Goal: Entertainment & Leisure: Browse casually

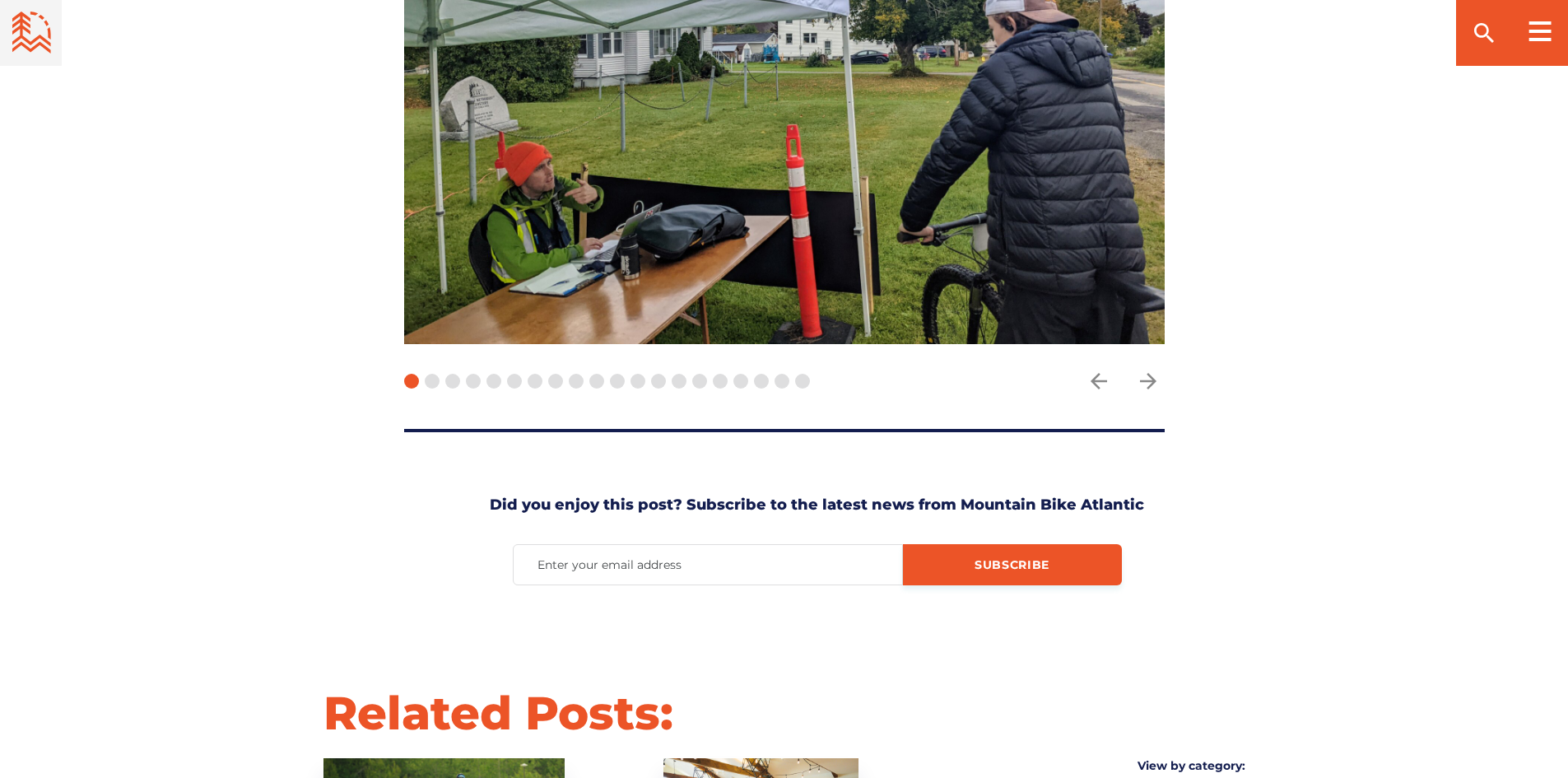
scroll to position [4198, 0]
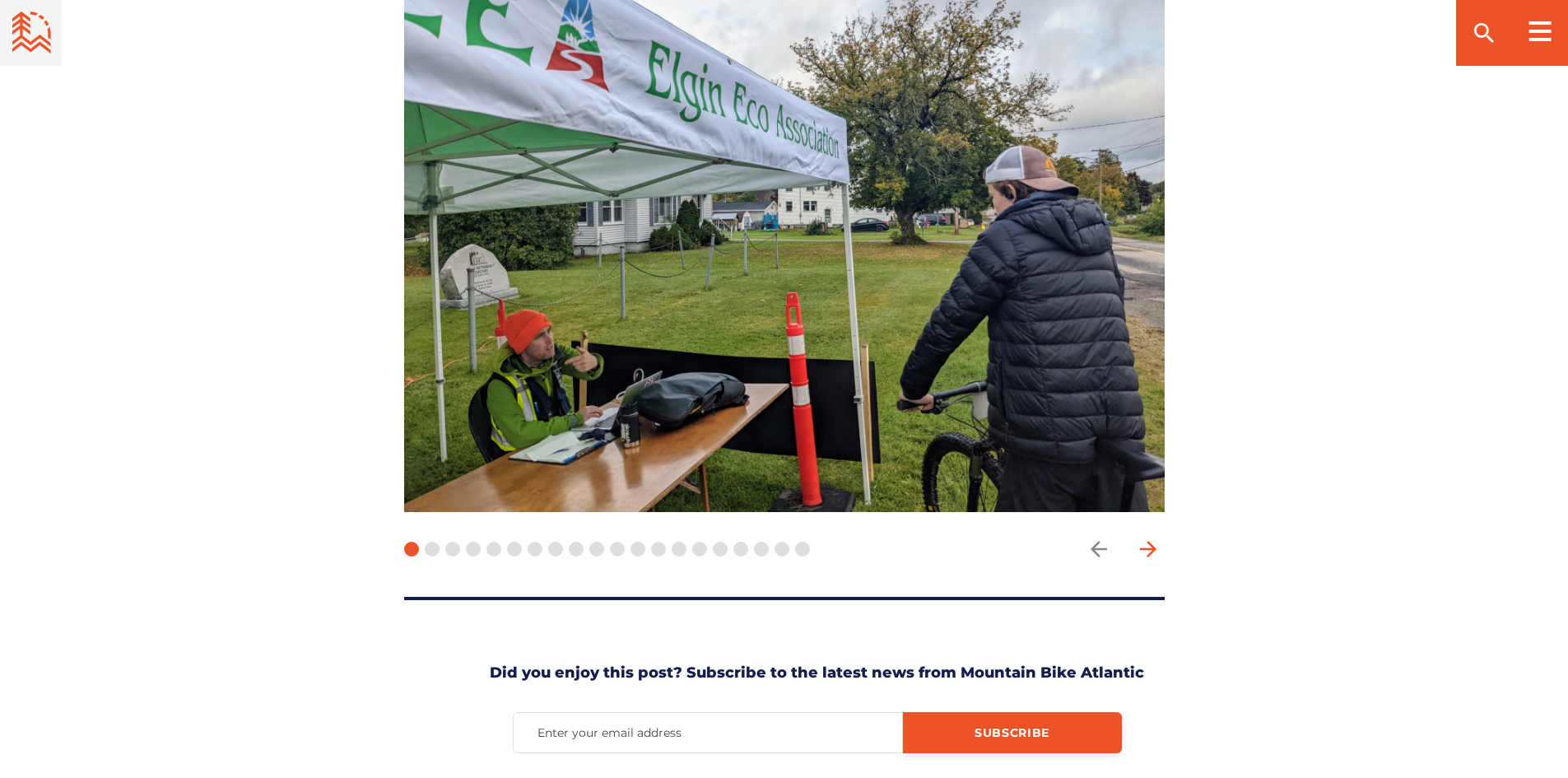
click at [1149, 541] on icon "arrow forward" at bounding box center [1148, 549] width 17 height 17
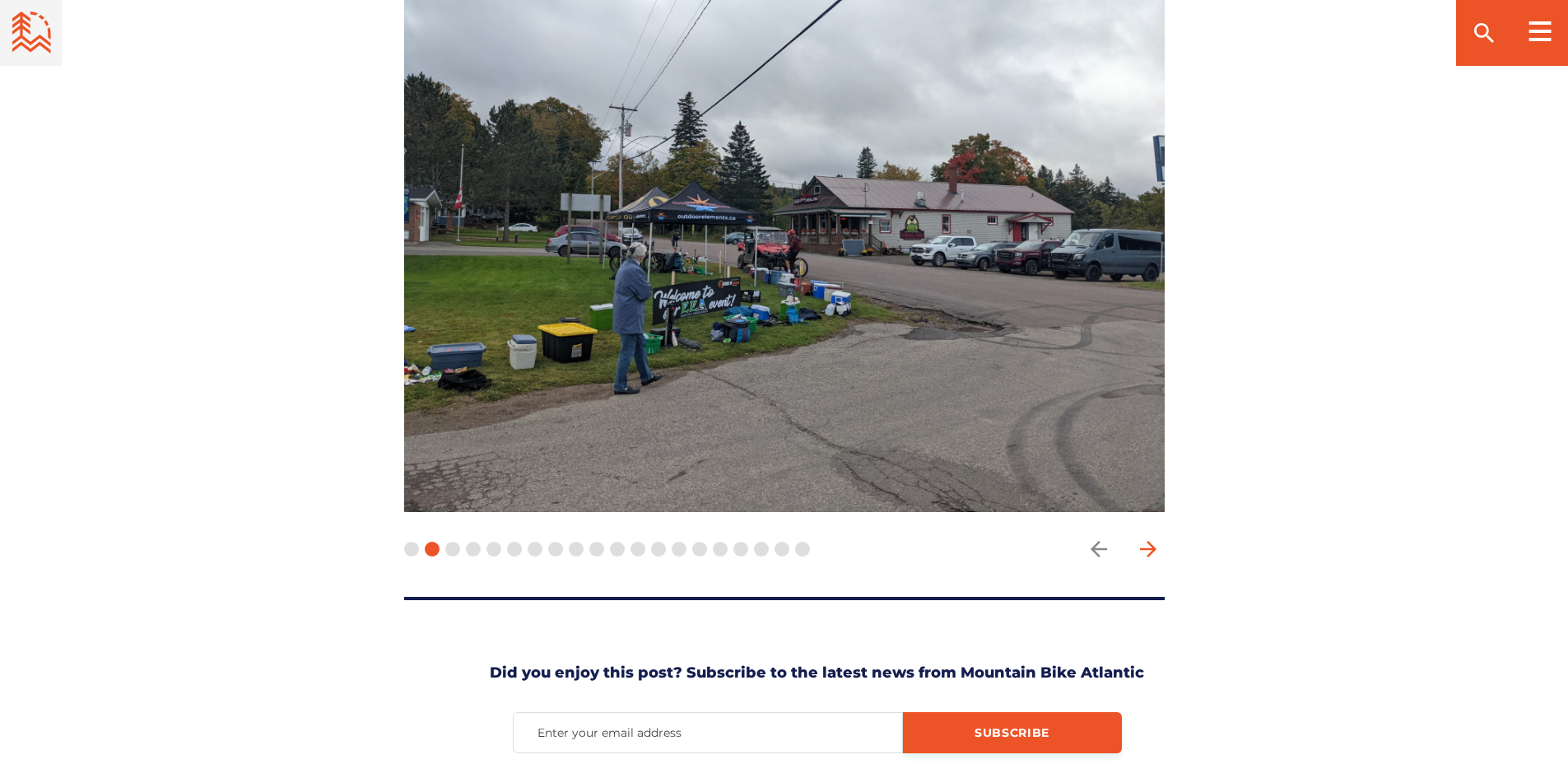
click at [1149, 537] on icon "arrow forward" at bounding box center [1148, 549] width 24 height 24
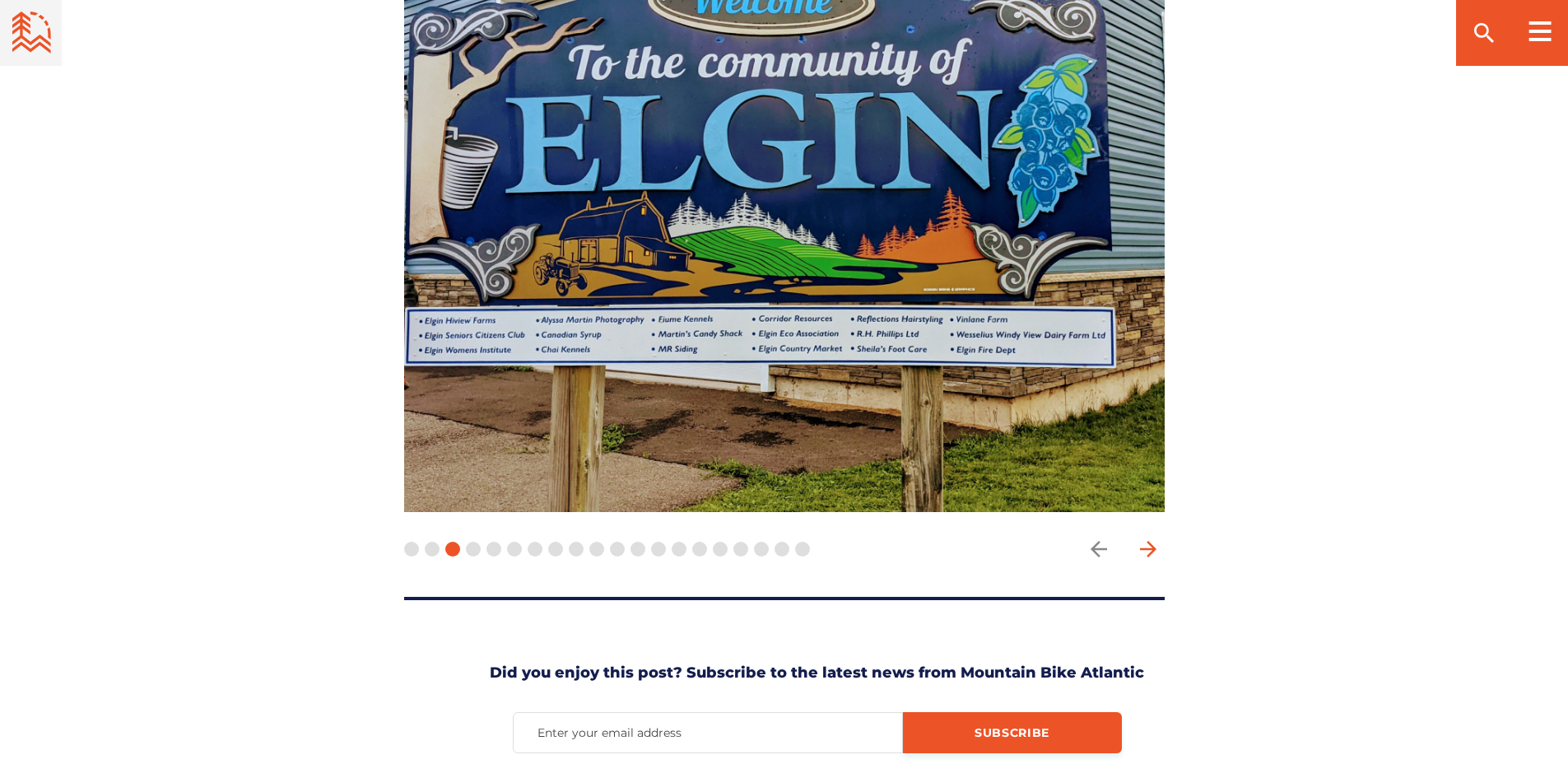
click at [1149, 537] on icon "arrow forward" at bounding box center [1148, 549] width 24 height 24
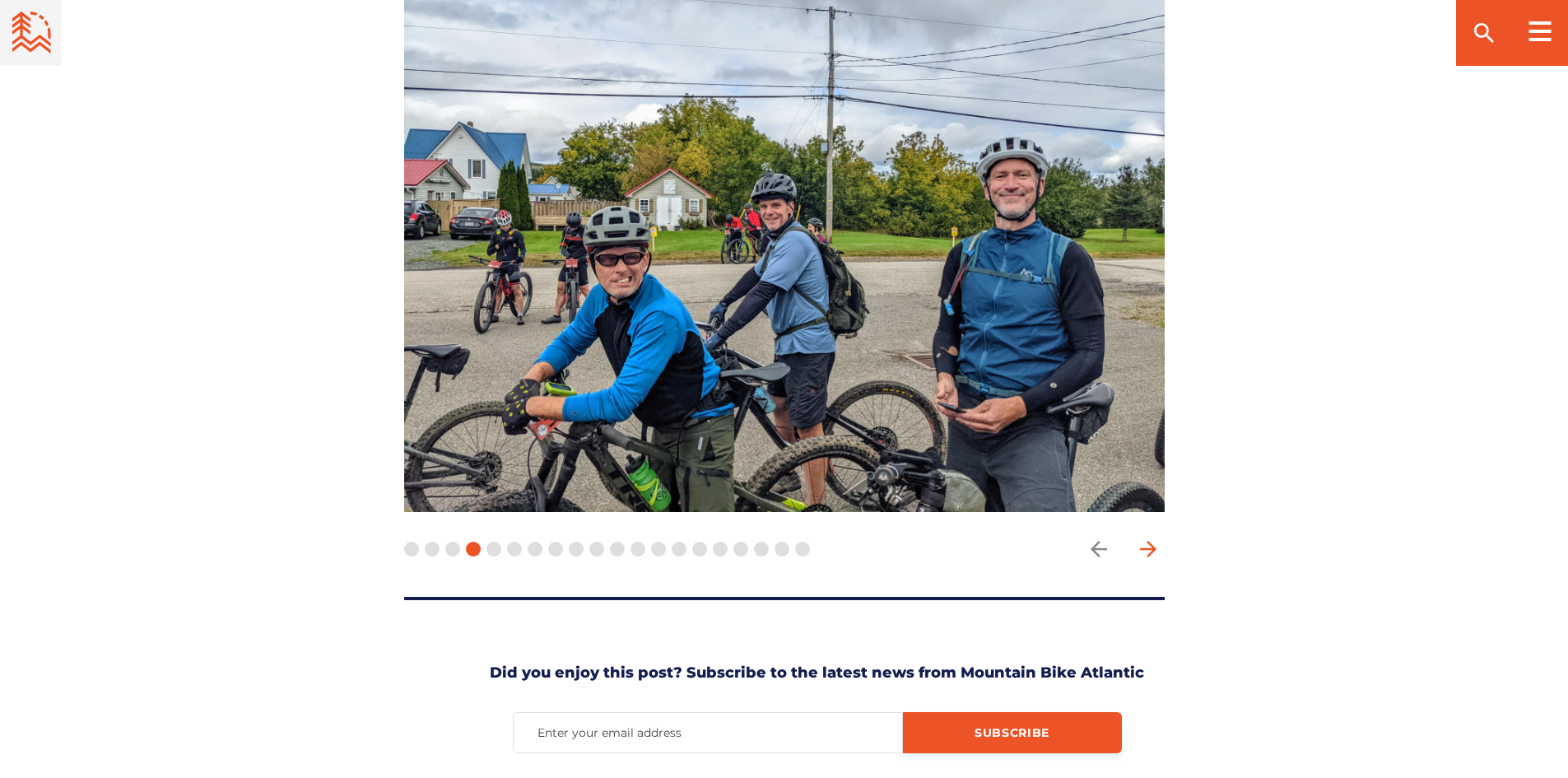
click at [1149, 537] on icon "arrow forward" at bounding box center [1148, 549] width 24 height 24
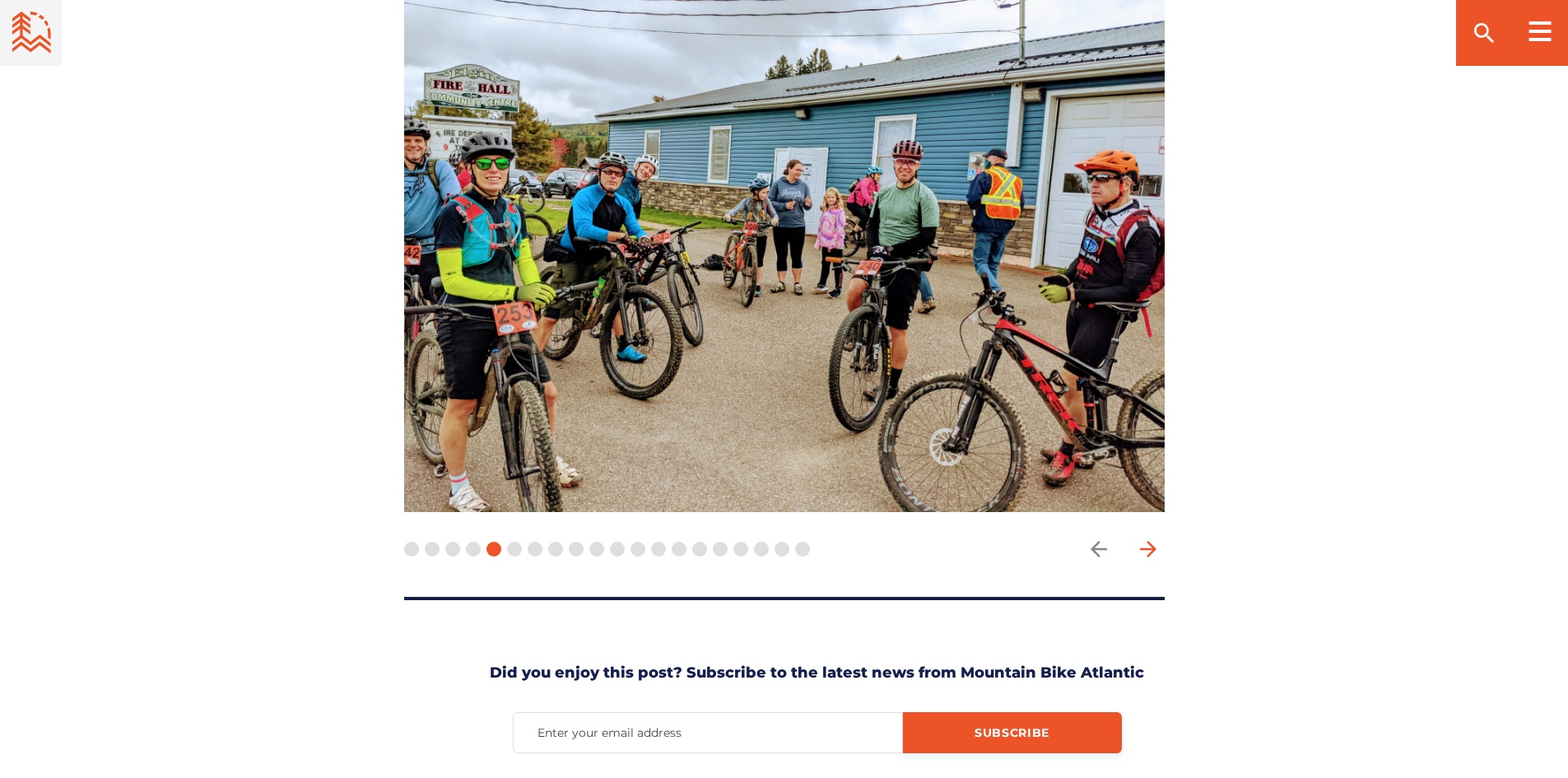
click at [1149, 537] on icon "arrow forward" at bounding box center [1148, 549] width 24 height 24
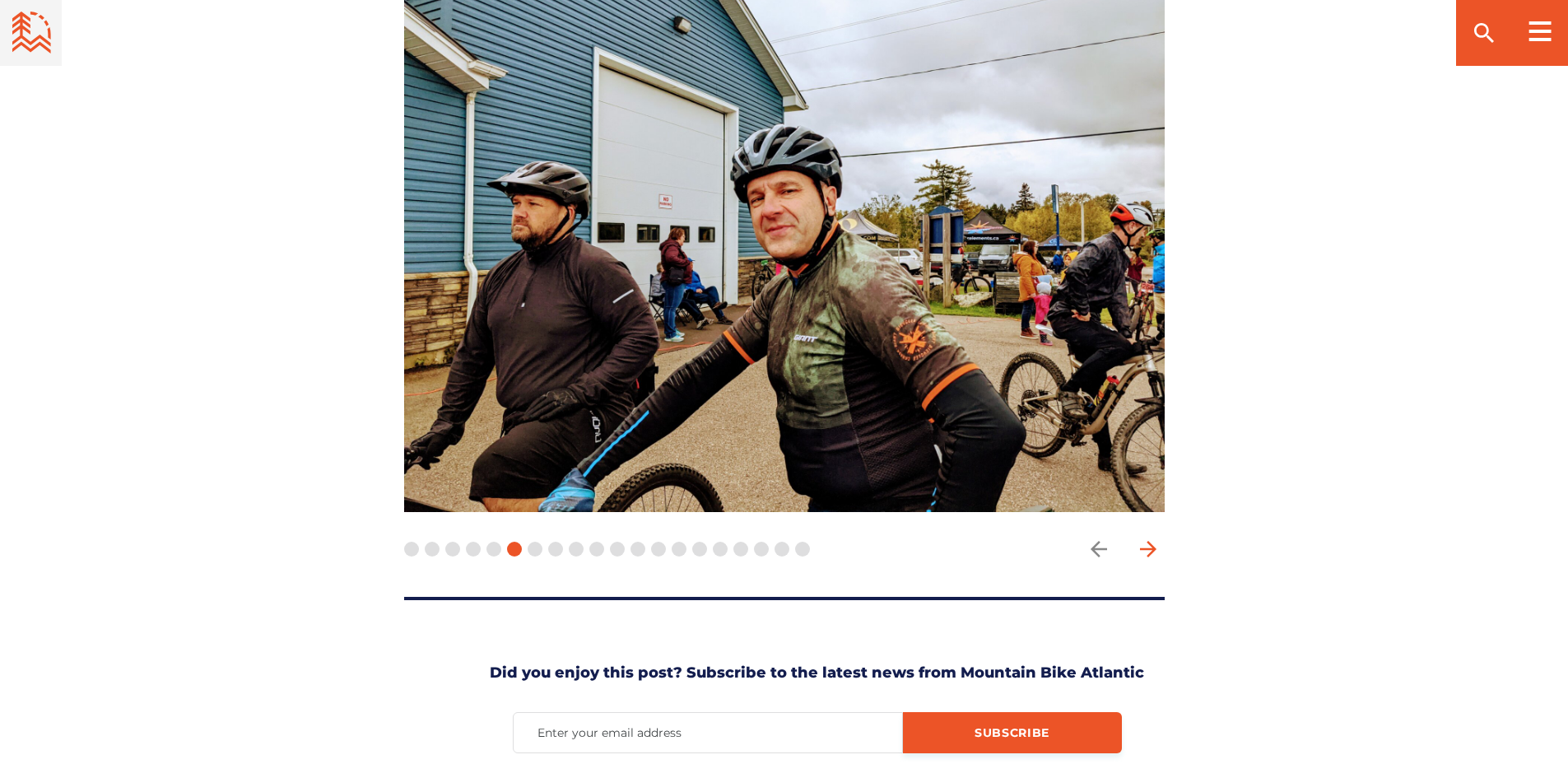
click at [1149, 537] on icon "arrow forward" at bounding box center [1148, 549] width 24 height 24
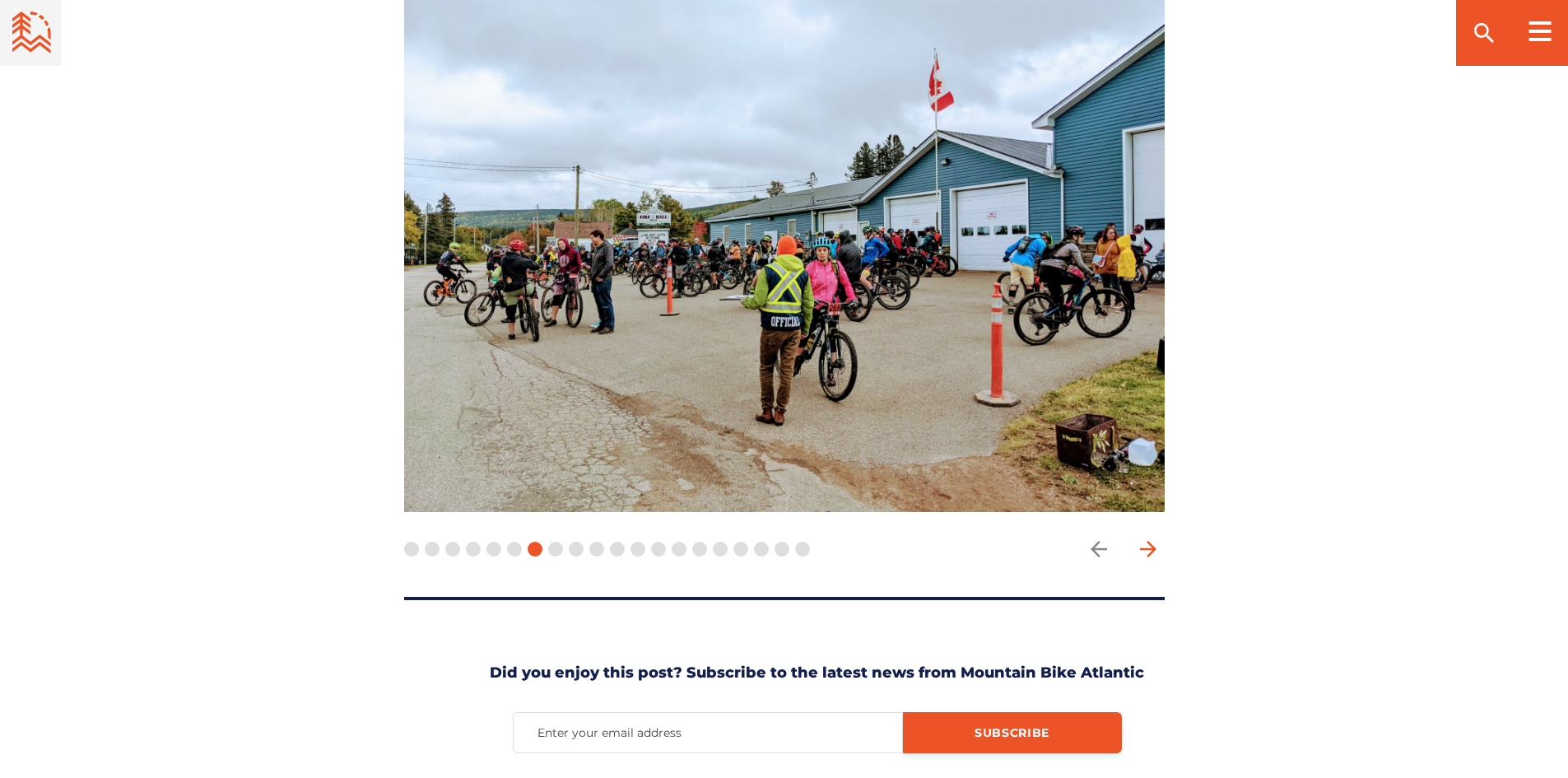
click at [1149, 537] on icon "arrow forward" at bounding box center [1148, 549] width 24 height 24
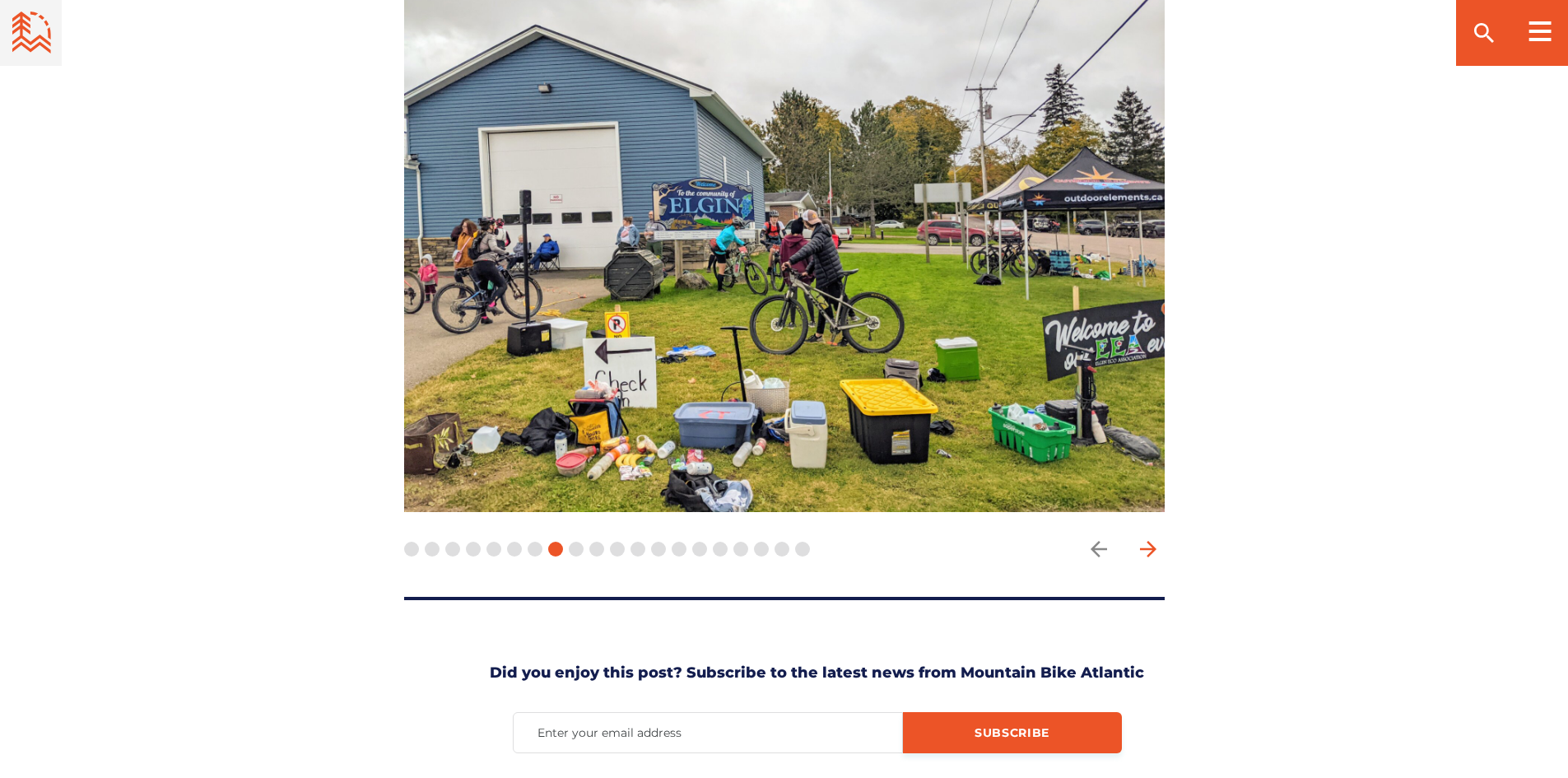
click at [1149, 537] on icon "arrow forward" at bounding box center [1148, 549] width 24 height 24
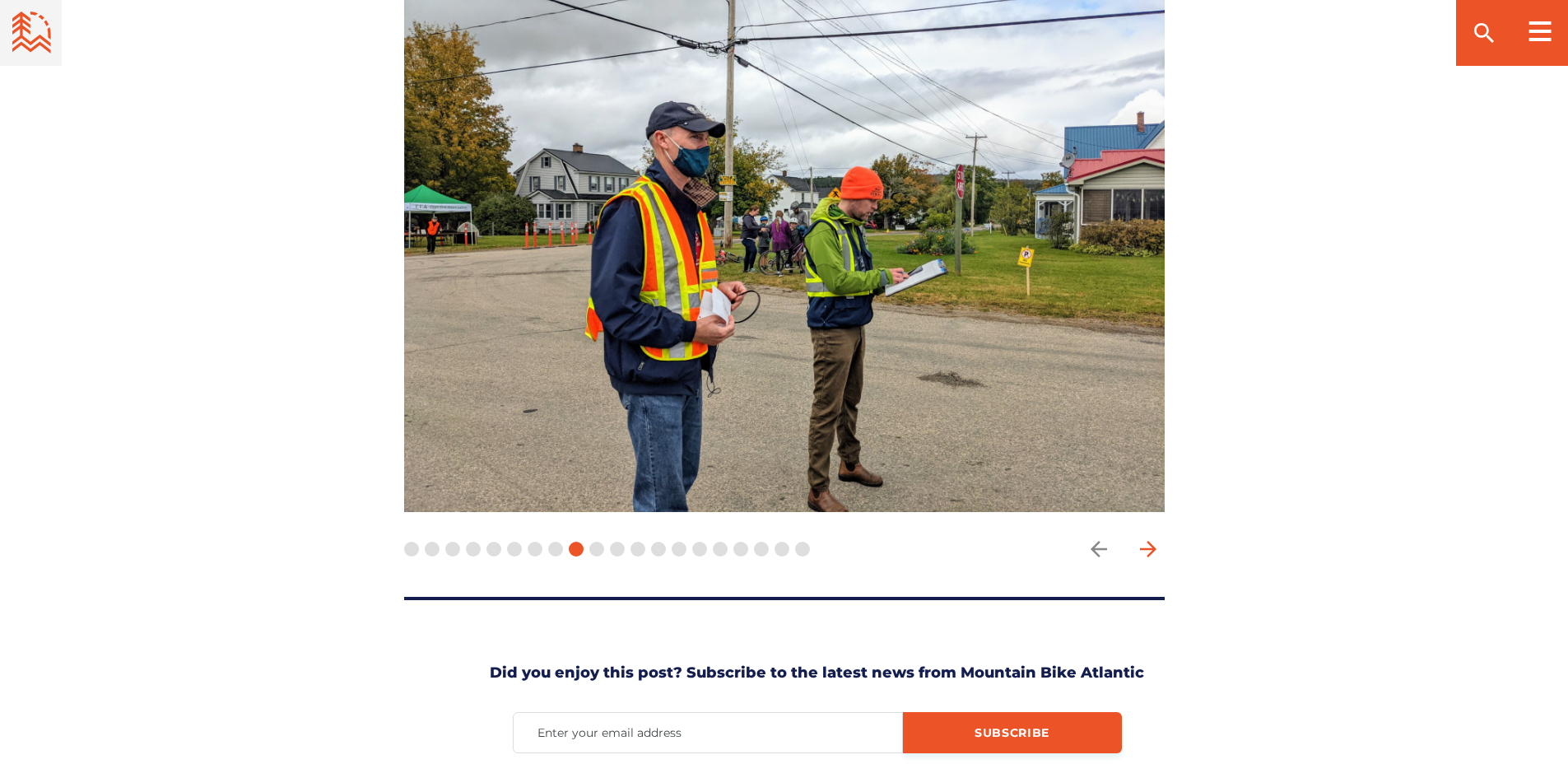
click at [1149, 537] on icon "arrow forward" at bounding box center [1148, 549] width 24 height 24
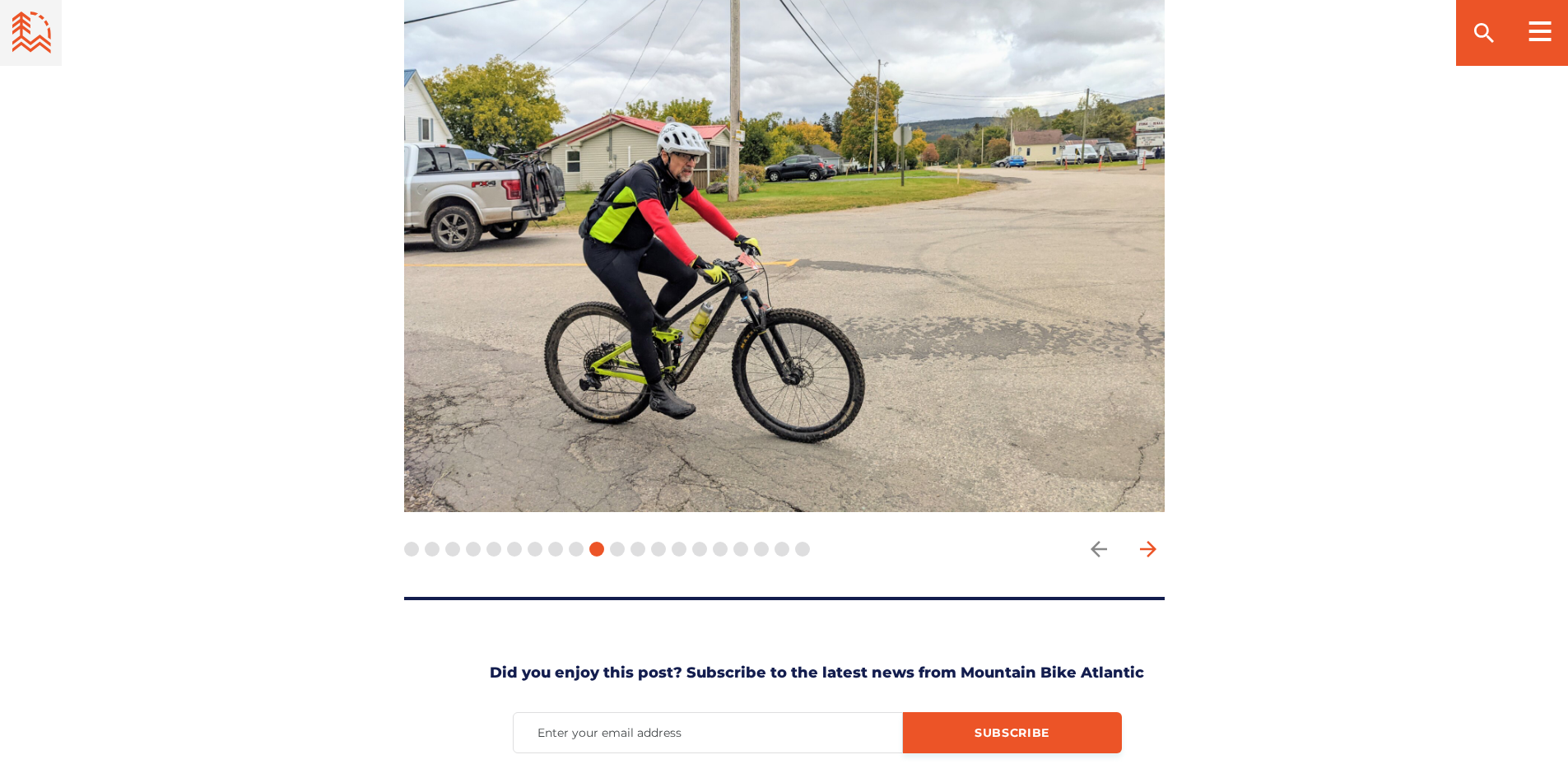
click at [1149, 537] on icon "arrow forward" at bounding box center [1148, 549] width 24 height 24
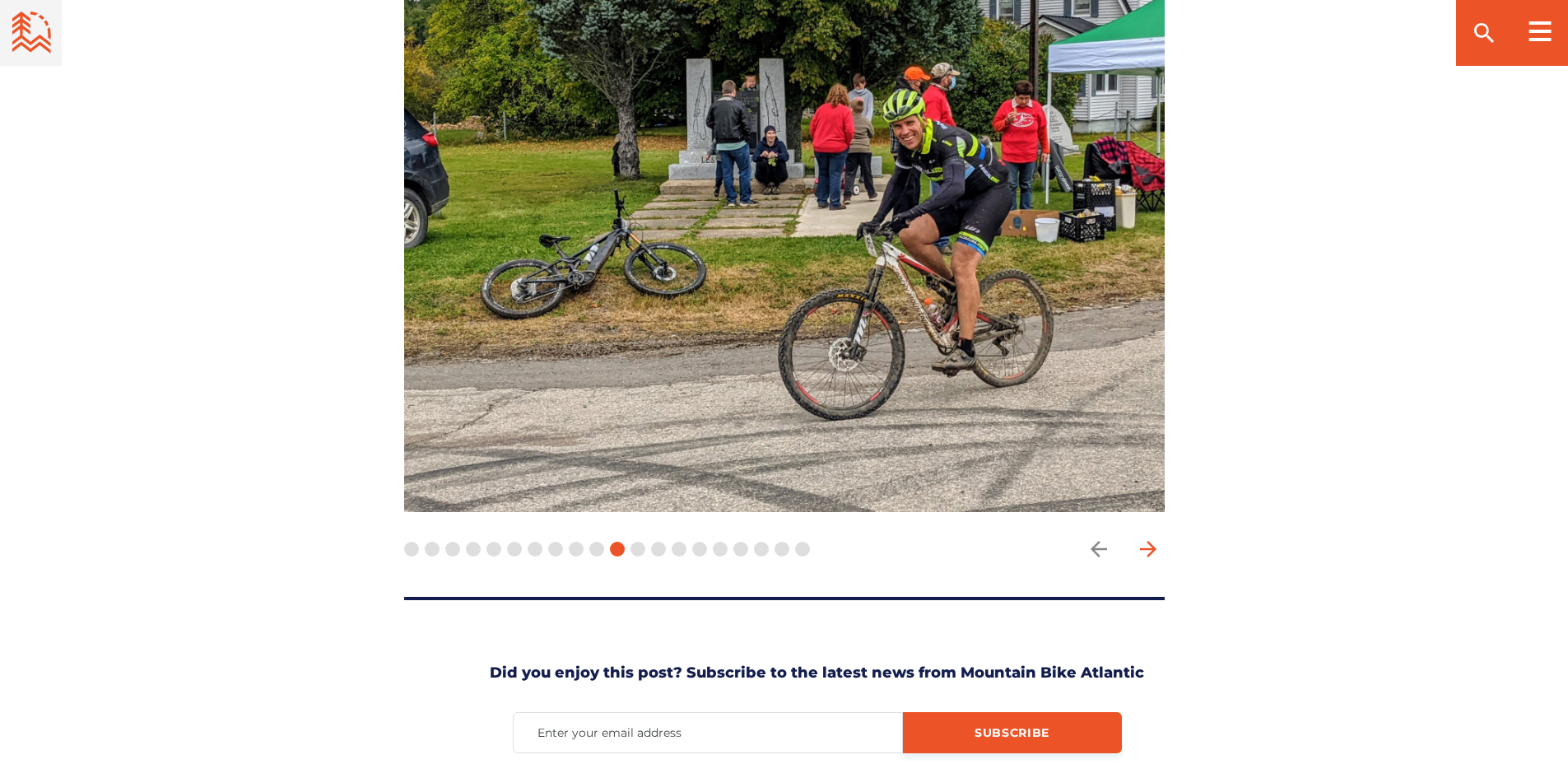
click at [1149, 537] on icon "arrow forward" at bounding box center [1148, 549] width 24 height 24
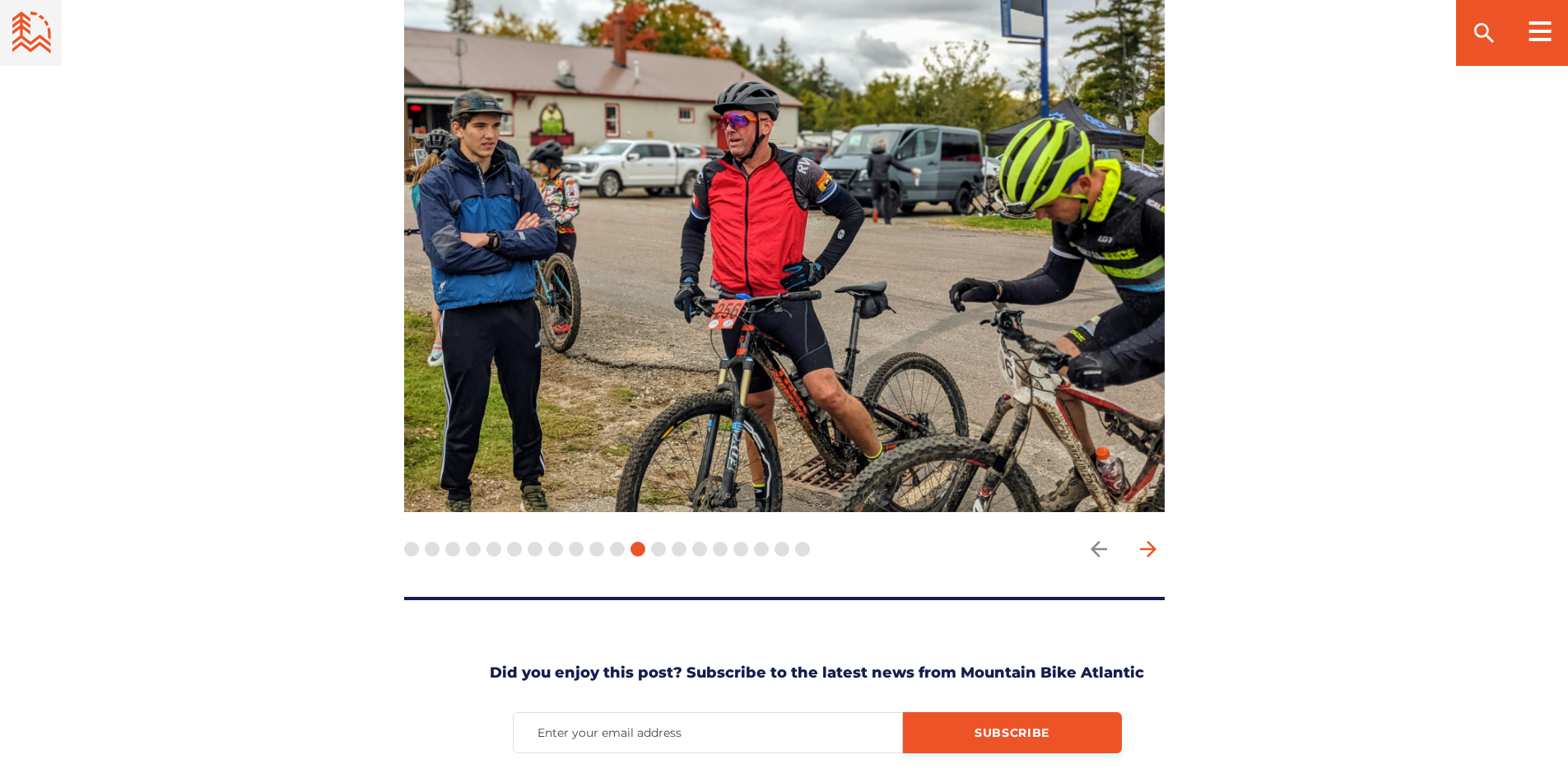
click at [1149, 537] on icon "arrow forward" at bounding box center [1148, 549] width 24 height 24
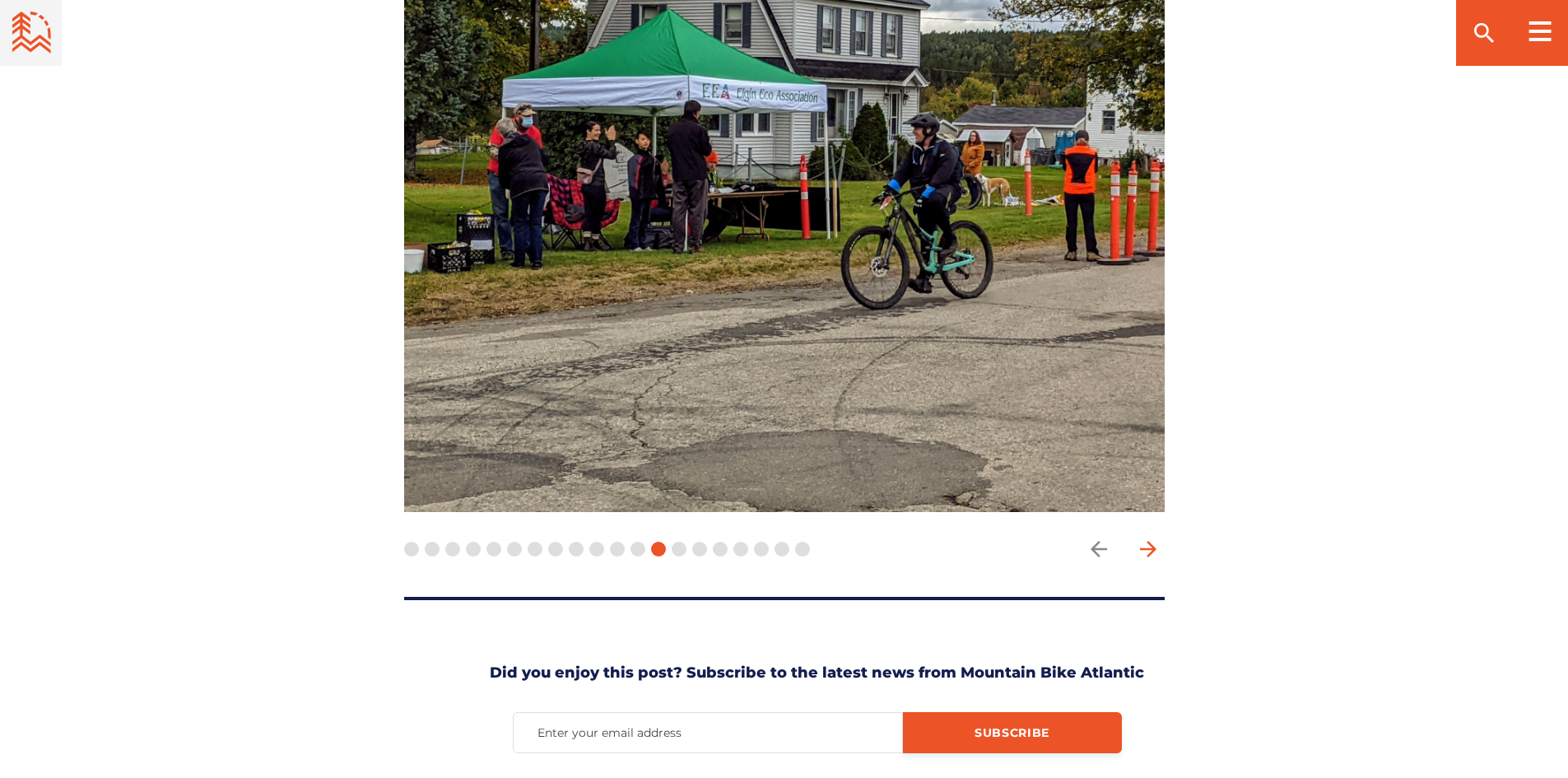
click at [1149, 537] on icon "arrow forward" at bounding box center [1148, 549] width 24 height 24
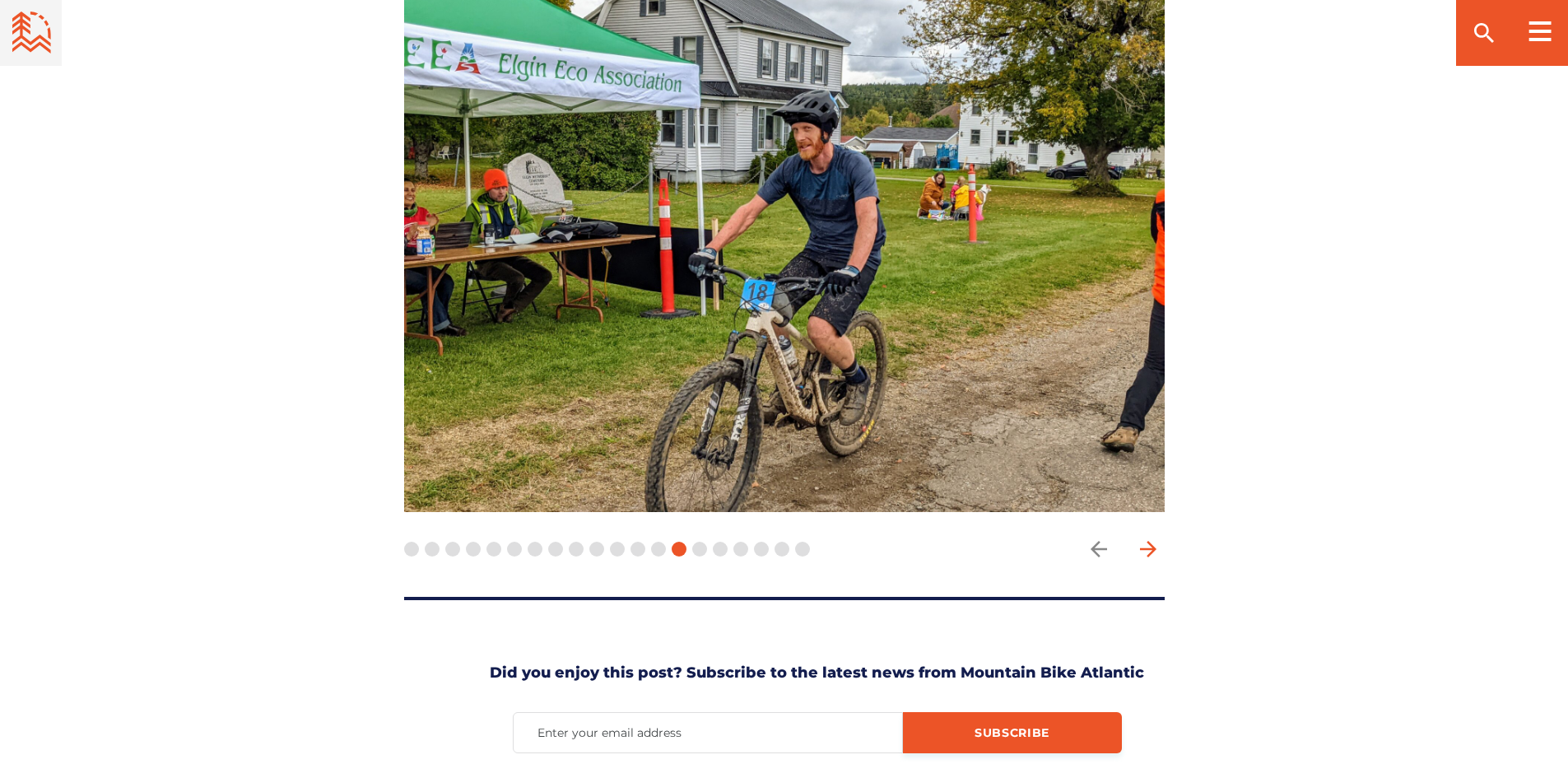
click at [1149, 537] on icon "arrow forward" at bounding box center [1148, 549] width 24 height 24
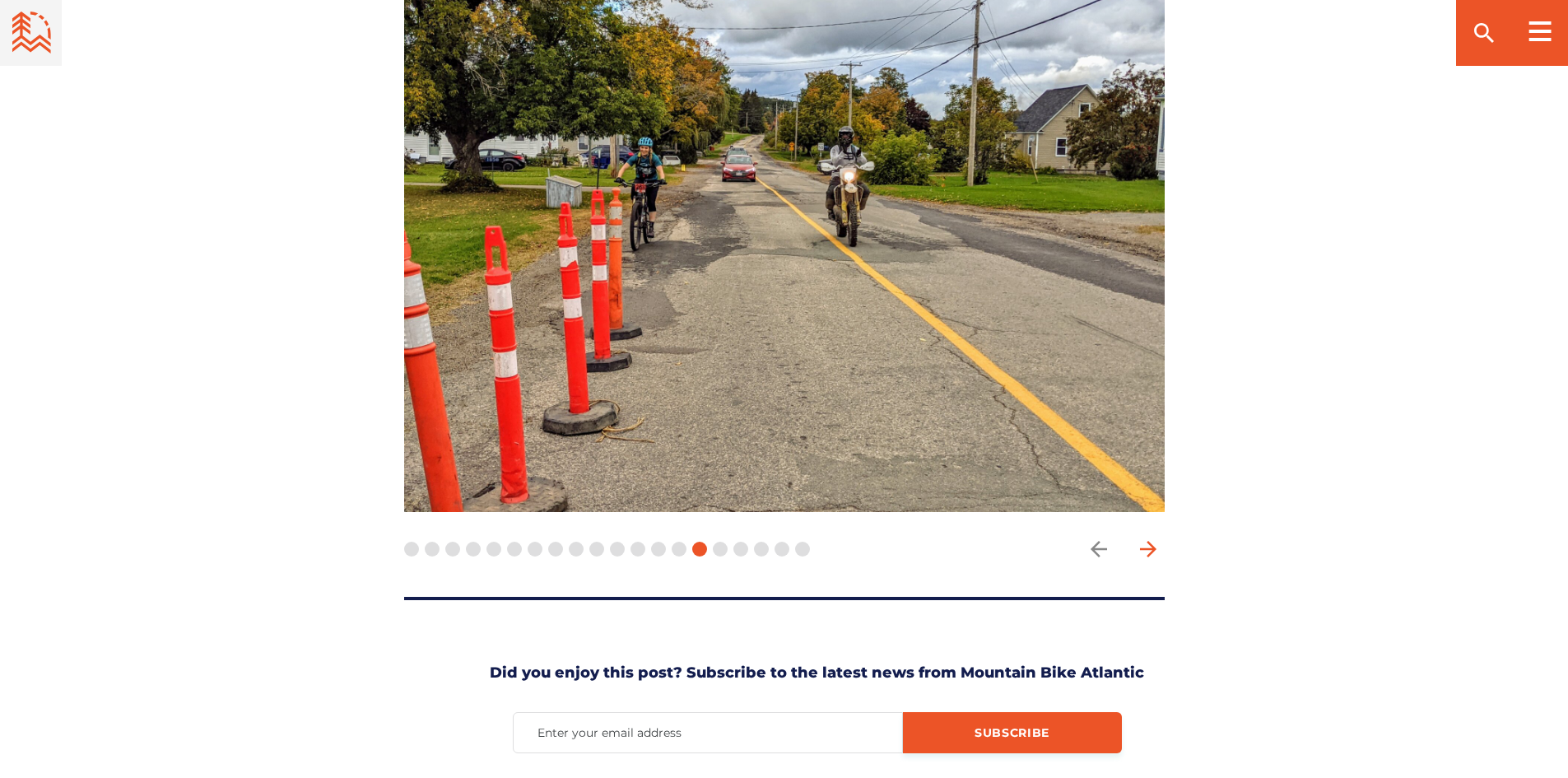
click at [1149, 537] on icon "arrow forward" at bounding box center [1148, 549] width 24 height 24
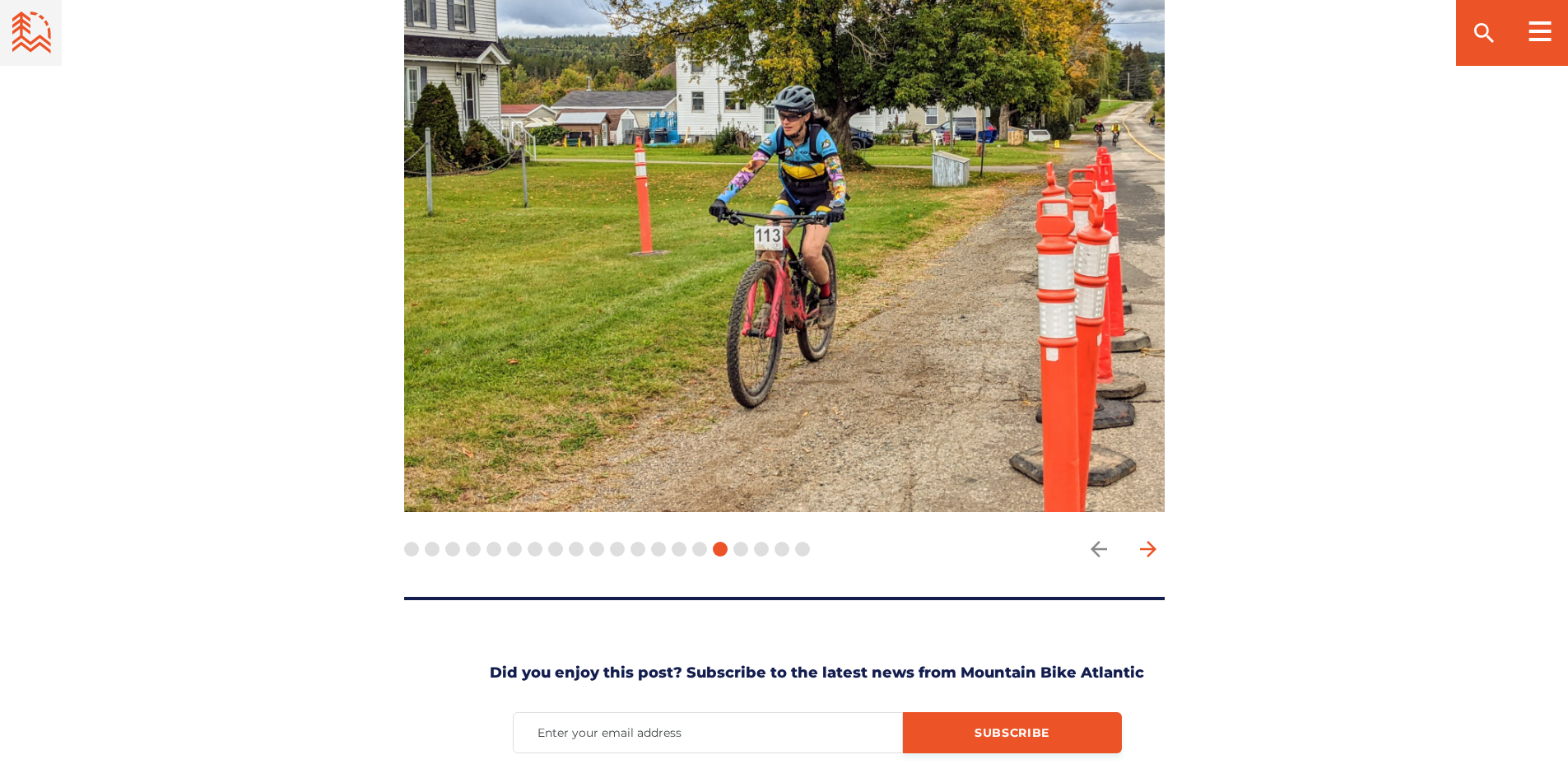
click at [1149, 537] on icon "arrow forward" at bounding box center [1148, 549] width 24 height 24
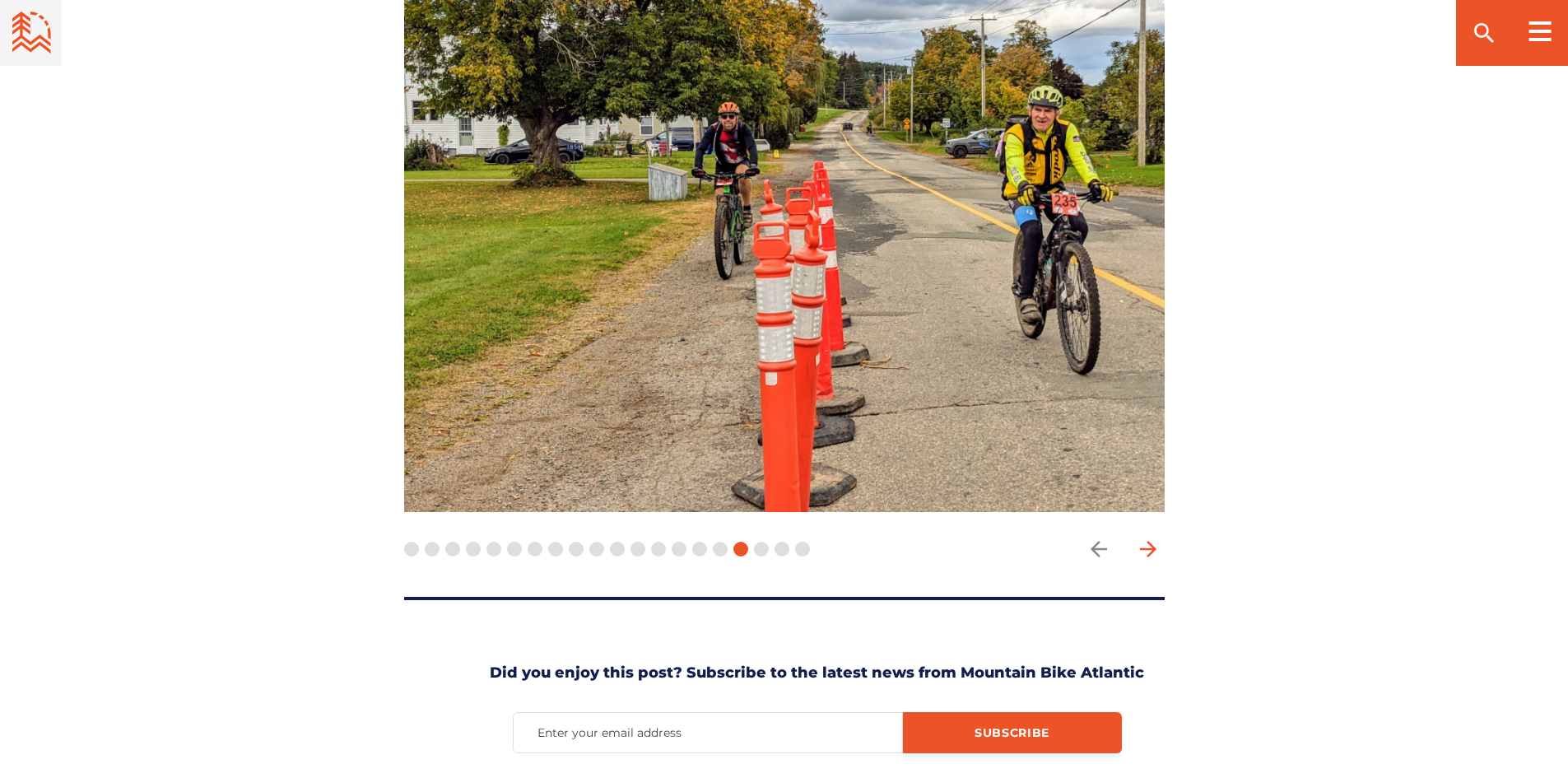
click at [1149, 537] on icon "arrow forward" at bounding box center [1148, 549] width 24 height 24
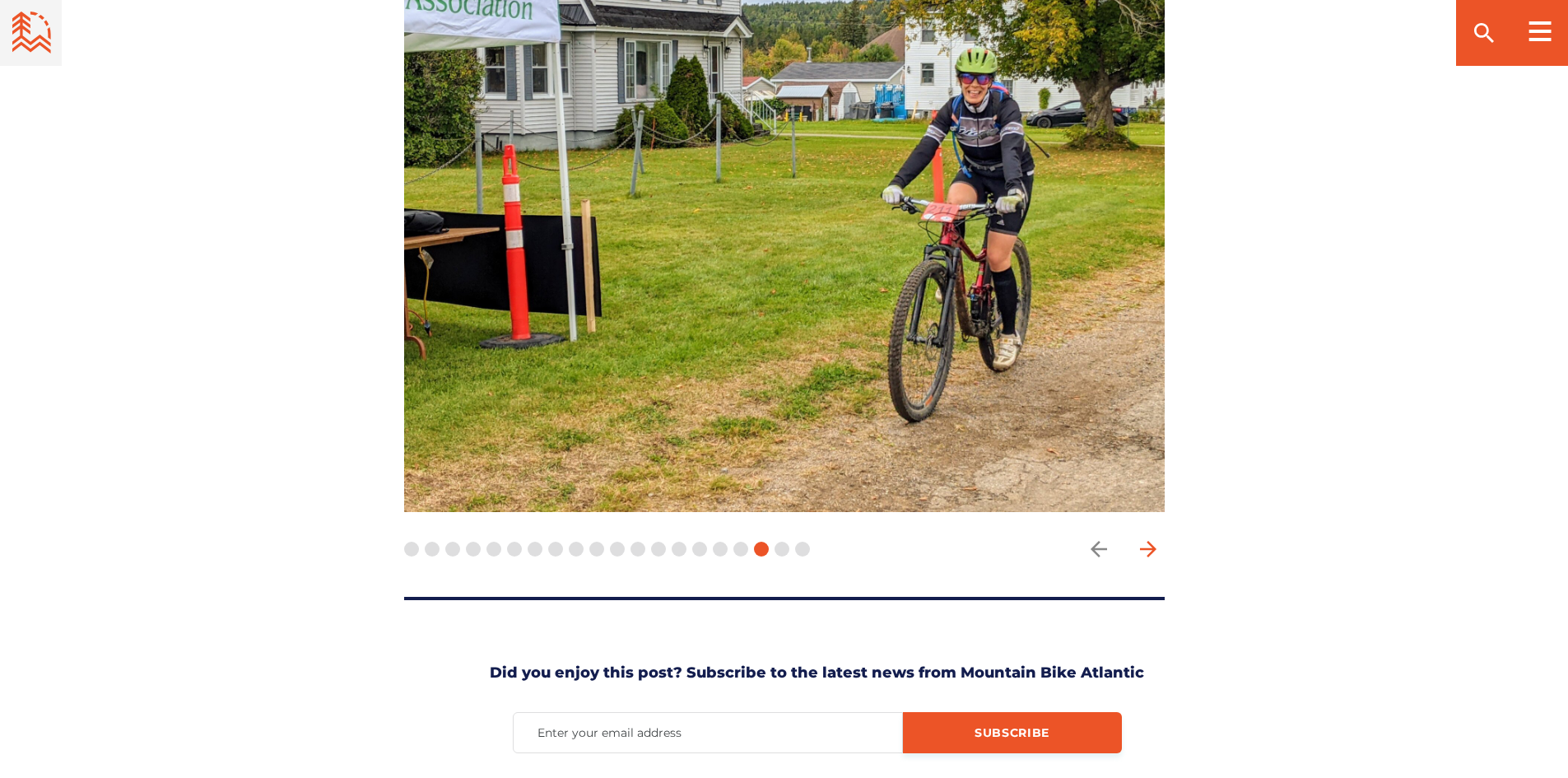
click at [1149, 537] on icon "arrow forward" at bounding box center [1148, 549] width 24 height 24
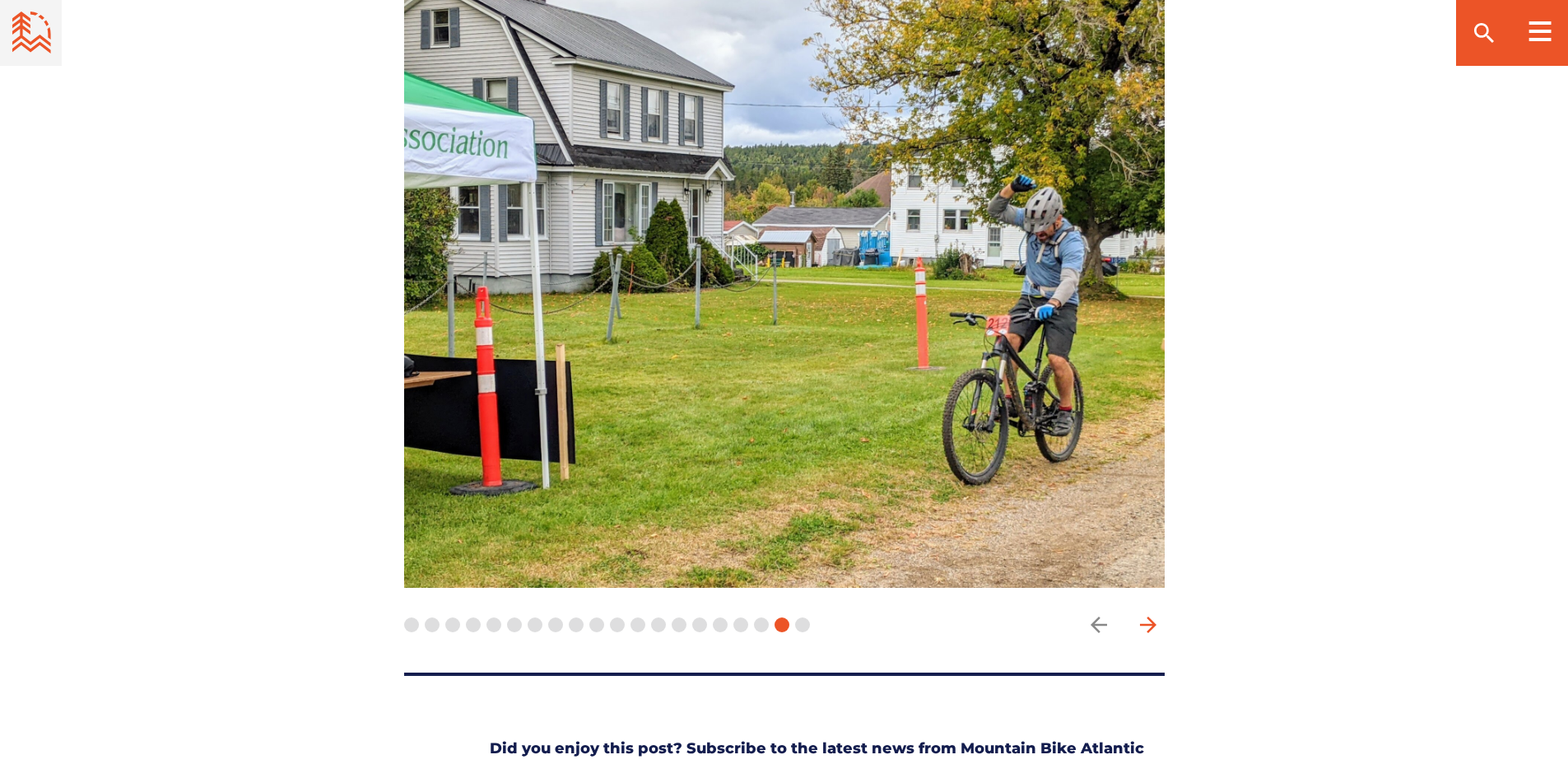
click at [1150, 616] on icon "arrow forward" at bounding box center [1148, 625] width 17 height 17
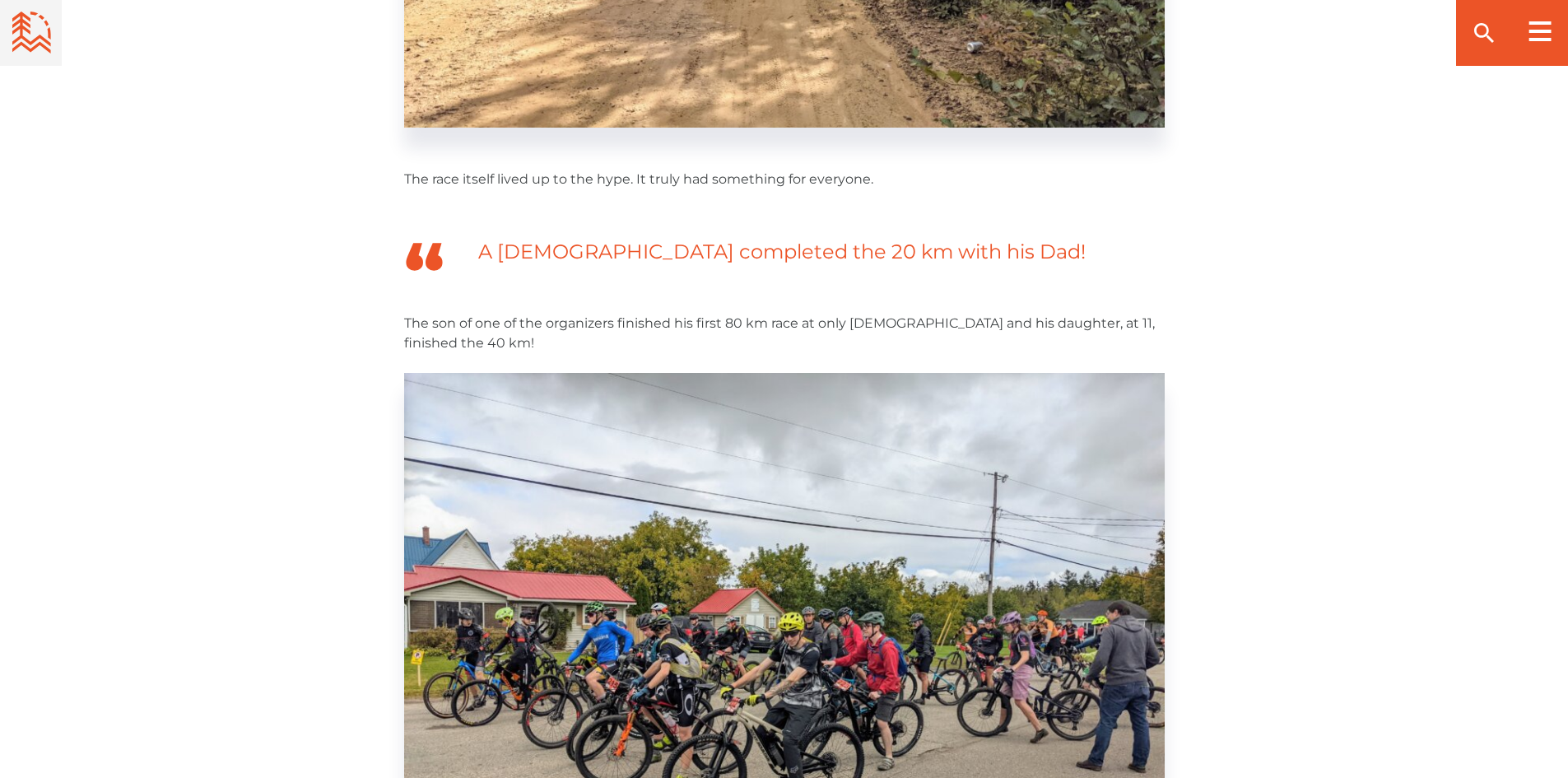
scroll to position [2552, 0]
